Goal: Navigation & Orientation: Understand site structure

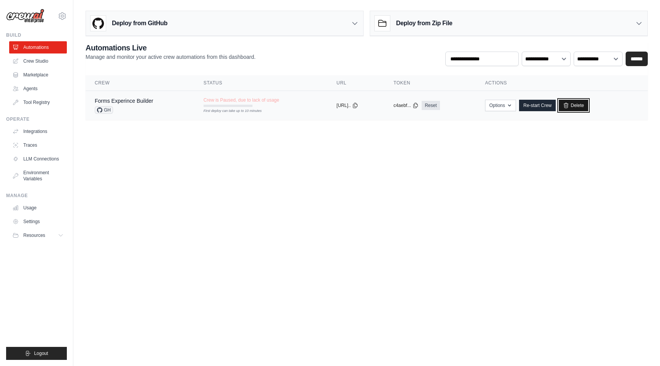
click at [571, 111] on link "Delete" at bounding box center [573, 105] width 29 height 11
click at [568, 106] on icon at bounding box center [566, 105] width 4 height 5
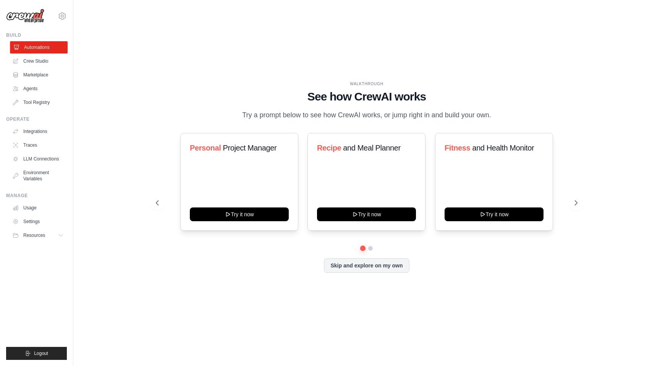
click at [35, 48] on link "Automations" at bounding box center [39, 47] width 58 height 12
click at [36, 53] on link "Automations" at bounding box center [39, 47] width 58 height 12
click at [47, 60] on link "Crew Studio" at bounding box center [39, 61] width 58 height 12
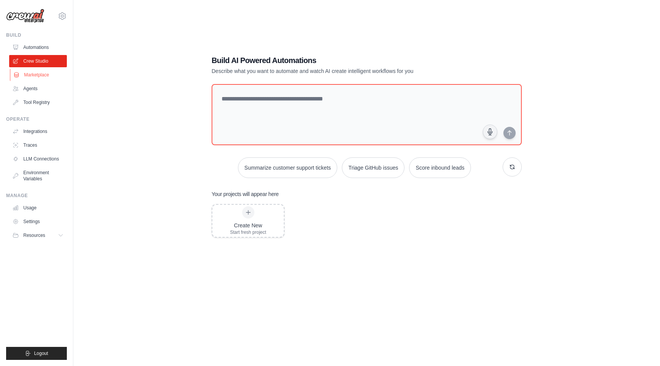
click at [36, 74] on link "Marketplace" at bounding box center [39, 75] width 58 height 12
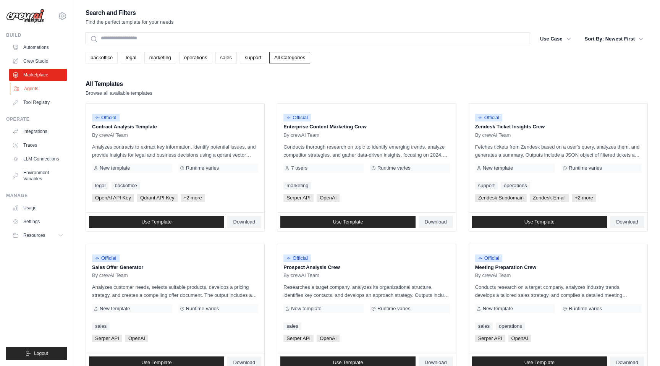
click at [29, 89] on link "Agents" at bounding box center [39, 88] width 58 height 12
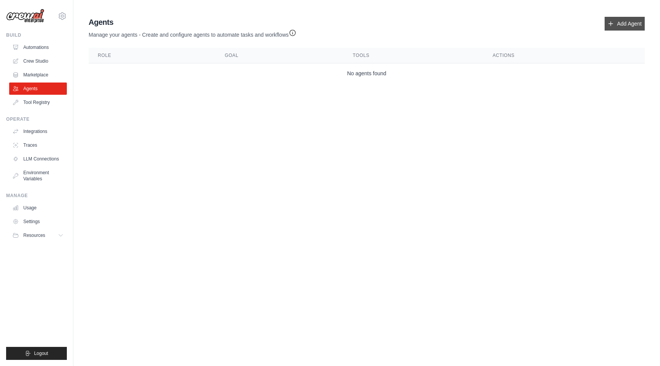
click at [629, 23] on link "Add Agent" at bounding box center [624, 24] width 40 height 14
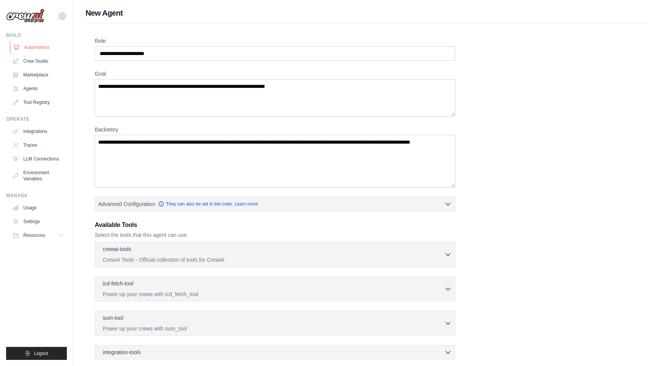
click at [29, 50] on link "Automations" at bounding box center [39, 47] width 58 height 12
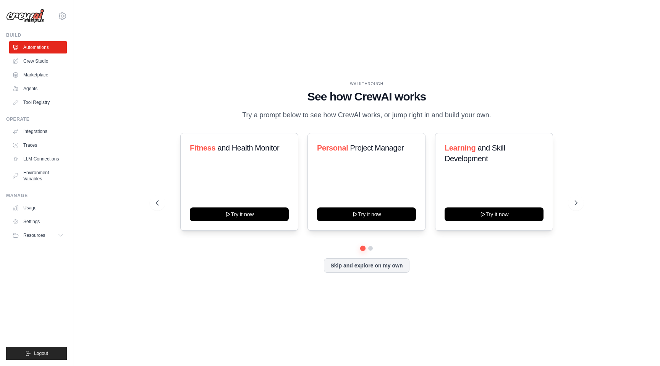
click at [31, 19] on img at bounding box center [25, 16] width 38 height 15
click at [63, 14] on icon at bounding box center [62, 15] width 9 height 9
click at [122, 53] on div "WALKTHROUGH See how CrewAI works Try a prompt below to see how CrewAI works, or…" at bounding box center [367, 183] width 562 height 351
click at [47, 56] on link "Crew Studio" at bounding box center [39, 61] width 58 height 12
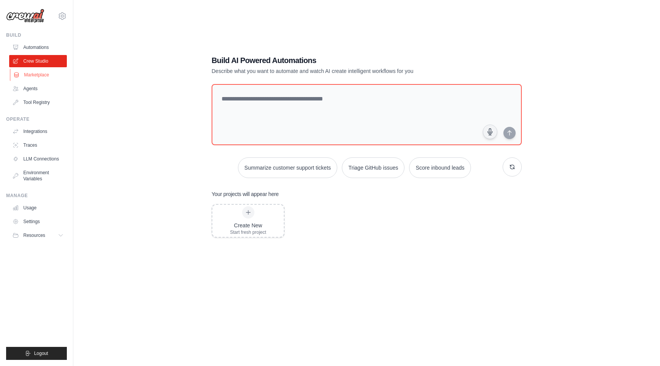
click at [41, 77] on link "Marketplace" at bounding box center [39, 75] width 58 height 12
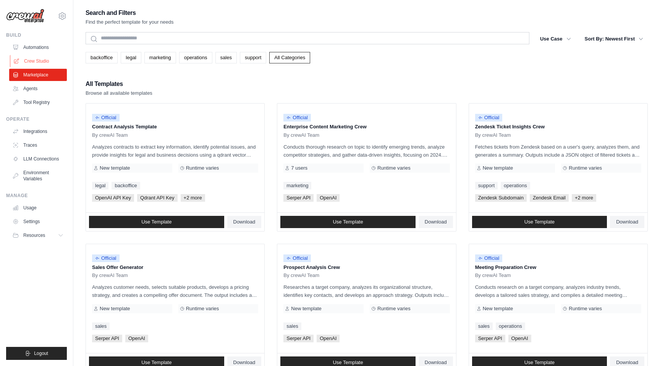
click at [31, 58] on link "Crew Studio" at bounding box center [39, 61] width 58 height 12
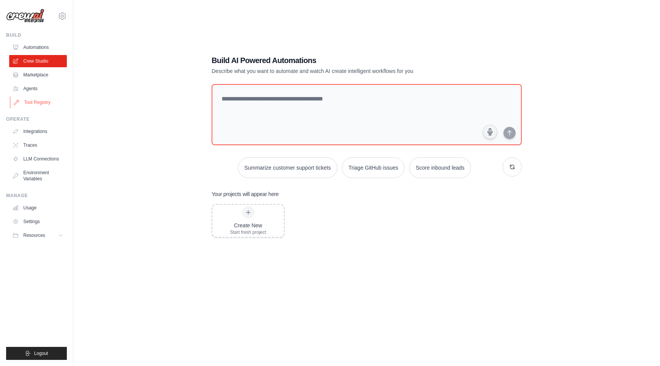
click at [40, 101] on link "Tool Registry" at bounding box center [39, 102] width 58 height 12
